Goal: Task Accomplishment & Management: Manage account settings

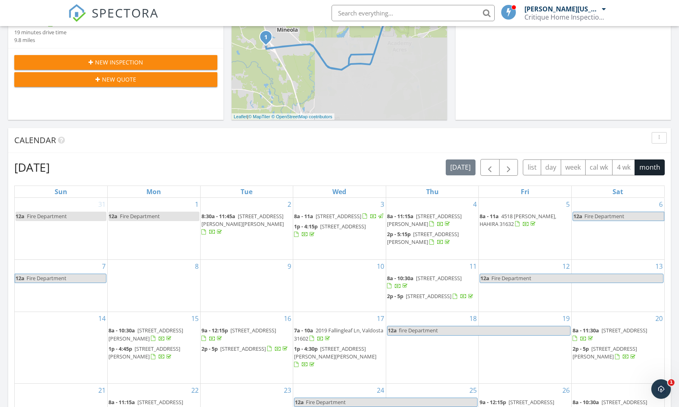
scroll to position [400, 0]
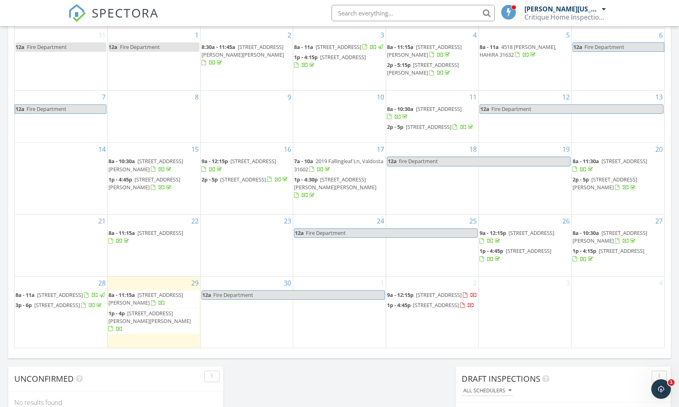
click at [146, 306] on span "4311 Shiloh Trce, Valdosta 31602" at bounding box center [145, 298] width 75 height 15
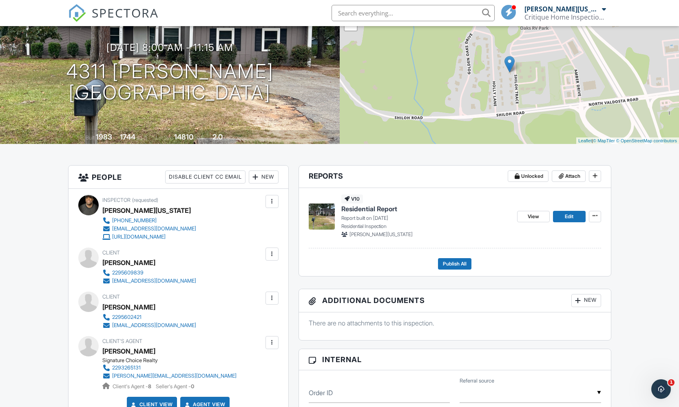
scroll to position [91, 0]
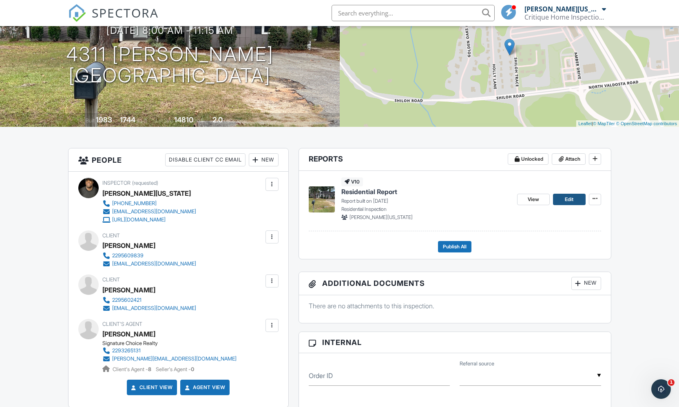
click at [562, 197] on link "Edit" at bounding box center [569, 199] width 33 height 11
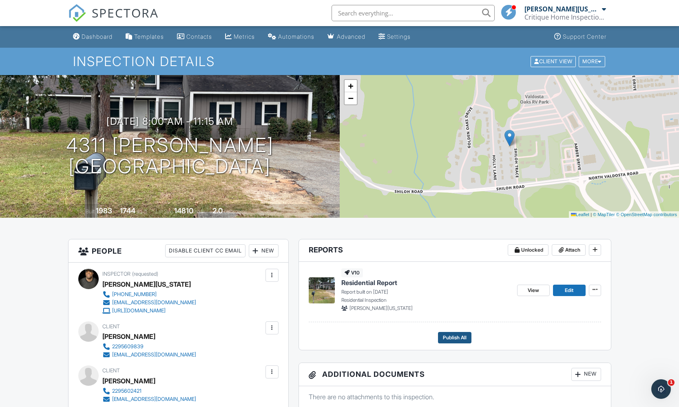
click at [459, 341] on span "Publish All" at bounding box center [455, 338] width 24 height 8
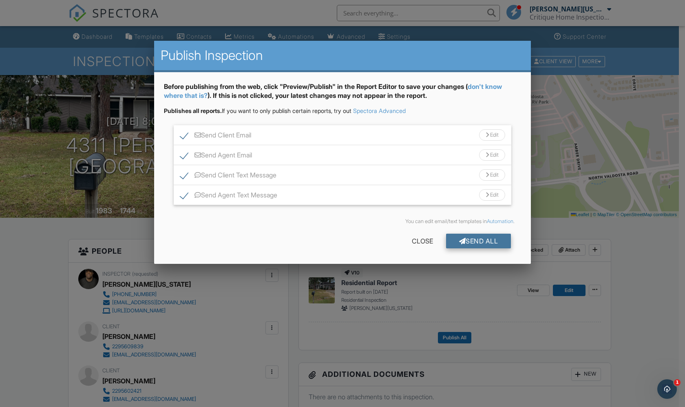
click at [493, 244] on div "Send All" at bounding box center [478, 241] width 65 height 15
